Goal: Task Accomplishment & Management: Manage account settings

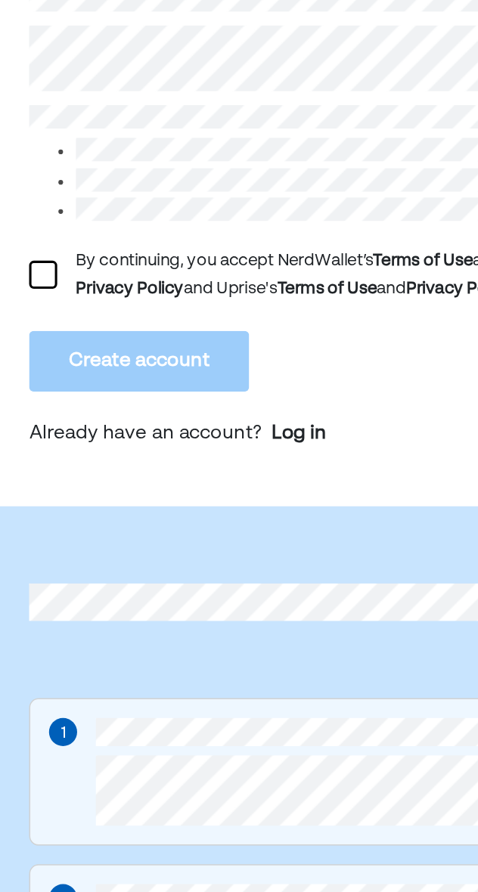
click at [36, 498] on div at bounding box center [33, 494] width 18 height 18
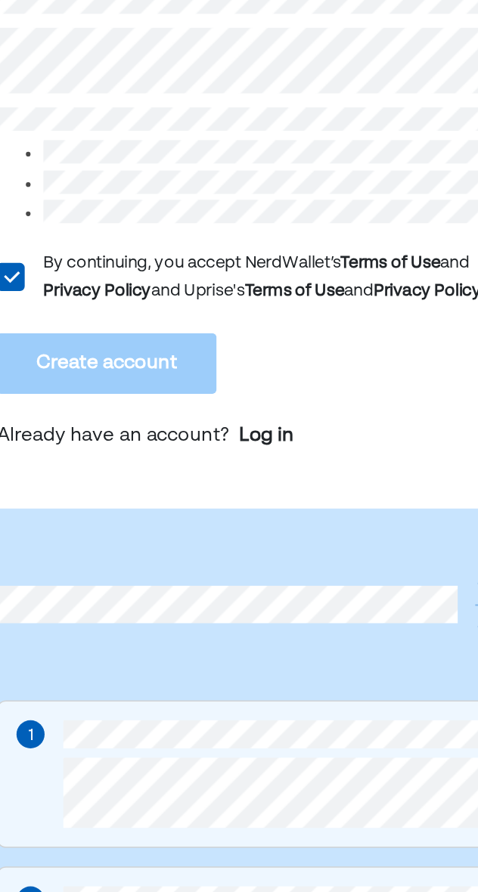
scroll to position [230, 0]
click at [200, 368] on div "Log in" at bounding box center [199, 367] width 36 height 18
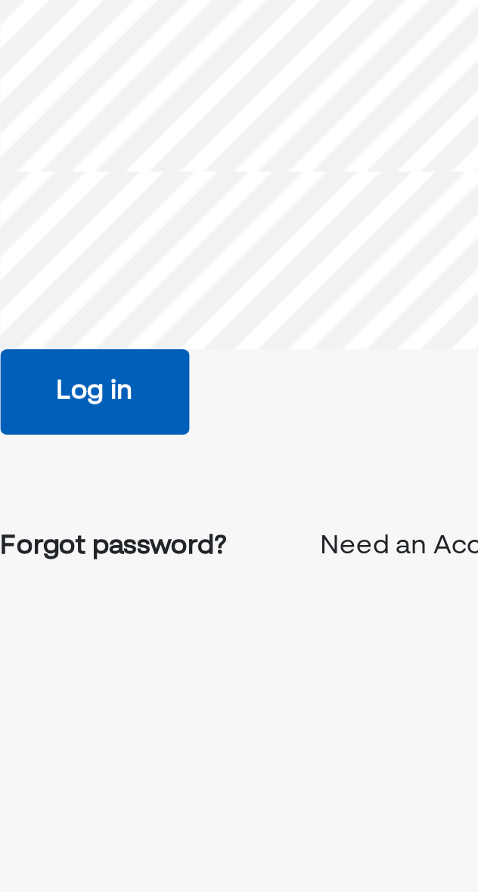
click at [150, 275] on button "Log in" at bounding box center [133, 273] width 87 height 39
click at [147, 272] on button "Log in" at bounding box center [133, 273] width 87 height 39
click at [147, 273] on button "Log in" at bounding box center [133, 273] width 87 height 39
click at [153, 348] on div "Forgot password?" at bounding box center [142, 345] width 104 height 18
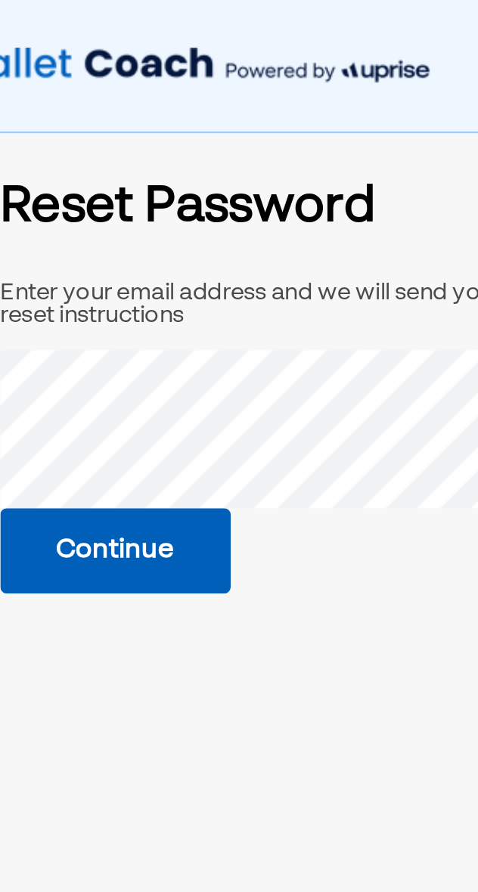
click at [159, 255] on button "Continue" at bounding box center [143, 253] width 106 height 39
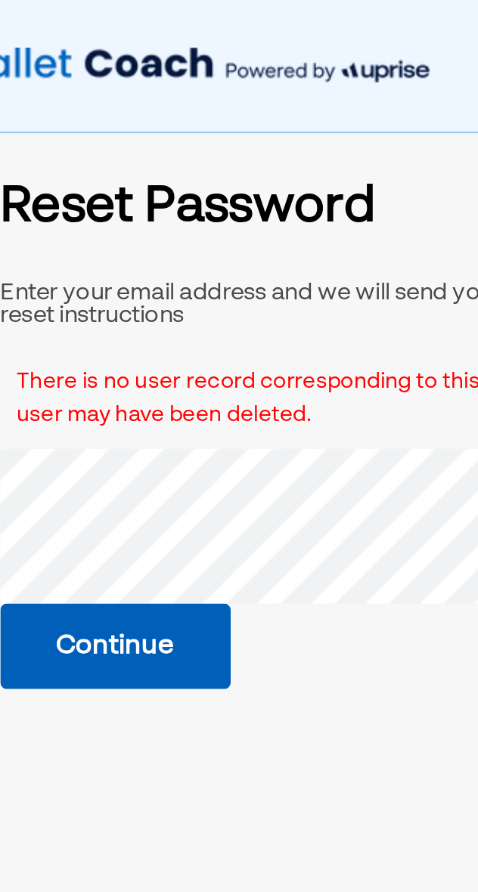
click at [153, 300] on button "Continue" at bounding box center [143, 297] width 106 height 39
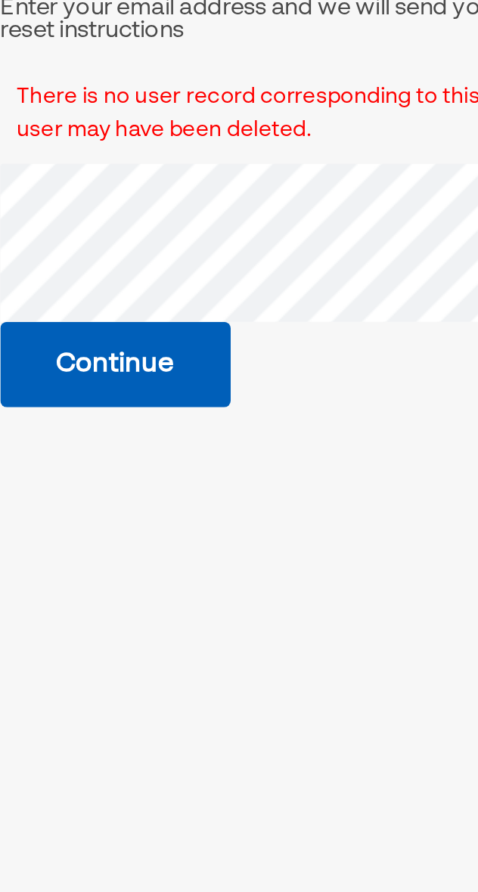
click at [148, 284] on button "Continue" at bounding box center [143, 298] width 106 height 39
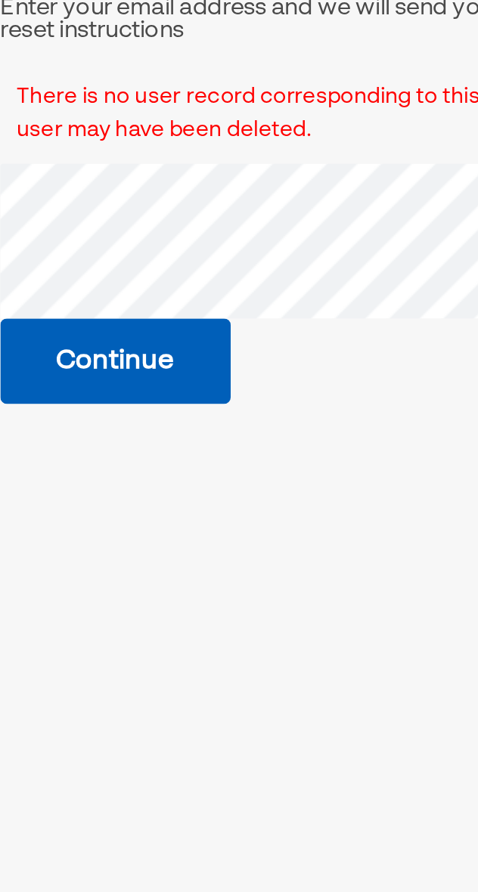
click at [163, 295] on button "Continue" at bounding box center [143, 297] width 106 height 39
